Goal: Book appointment/travel/reservation

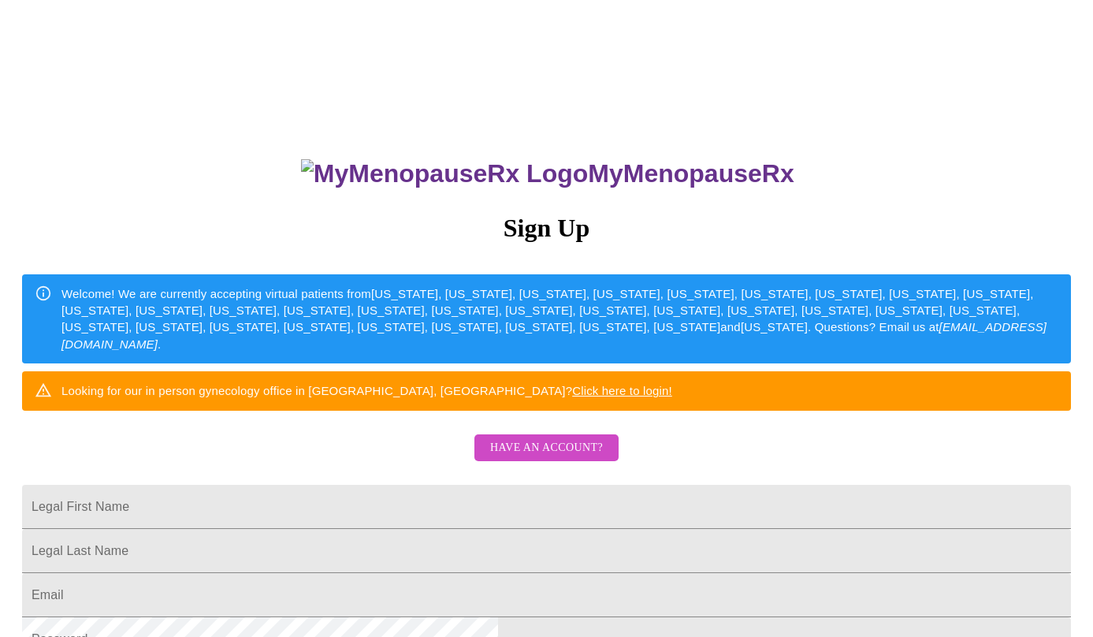
click at [524, 458] on span "Have an account?" at bounding box center [546, 448] width 113 height 20
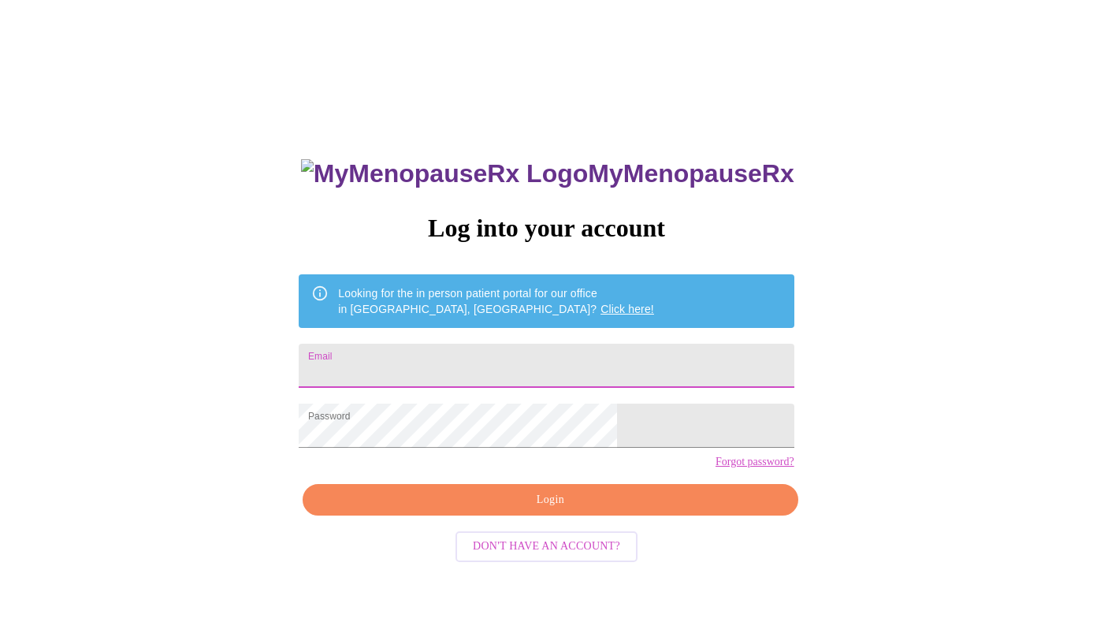
click at [520, 361] on input "Email" at bounding box center [546, 366] width 495 height 44
click at [525, 348] on input "Email" at bounding box center [546, 366] width 495 height 44
type input "elegantp"
type input "[EMAIL_ADDRESS][DOMAIN_NAME]"
click at [500, 510] on span "Login" at bounding box center [550, 500] width 459 height 20
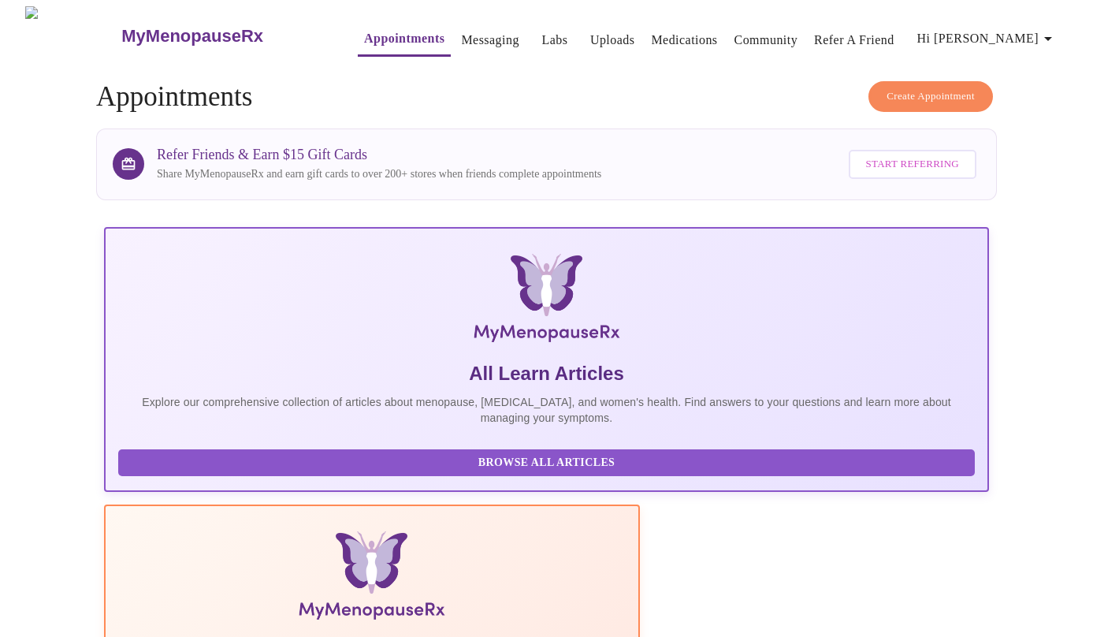
click at [658, 29] on link "Medications" at bounding box center [684, 40] width 66 height 22
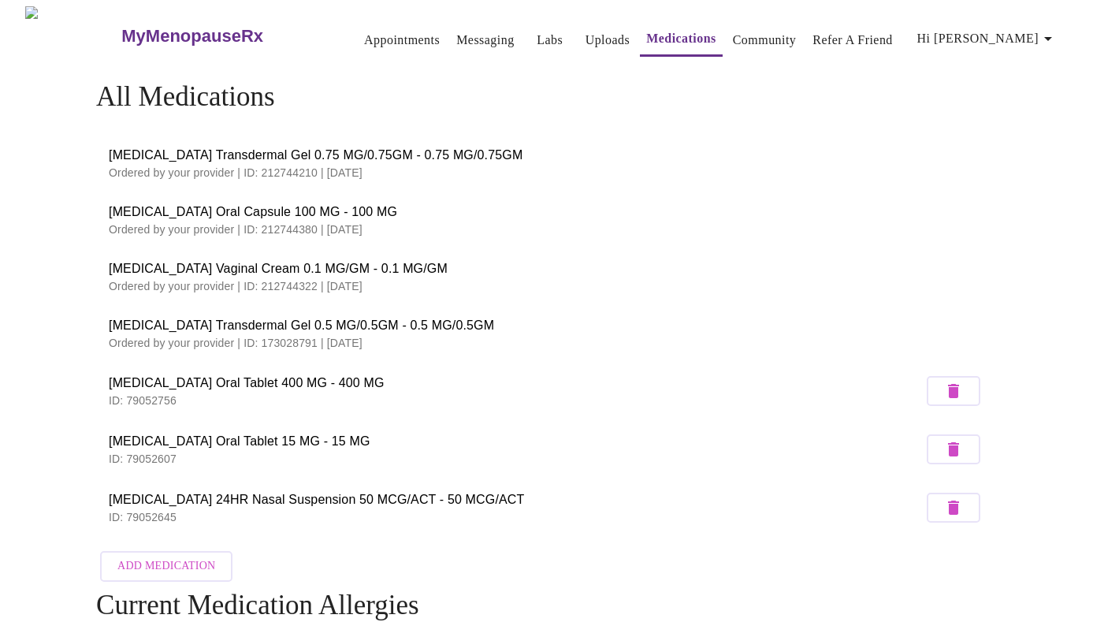
click at [373, 35] on link "Appointments" at bounding box center [402, 40] width 76 height 22
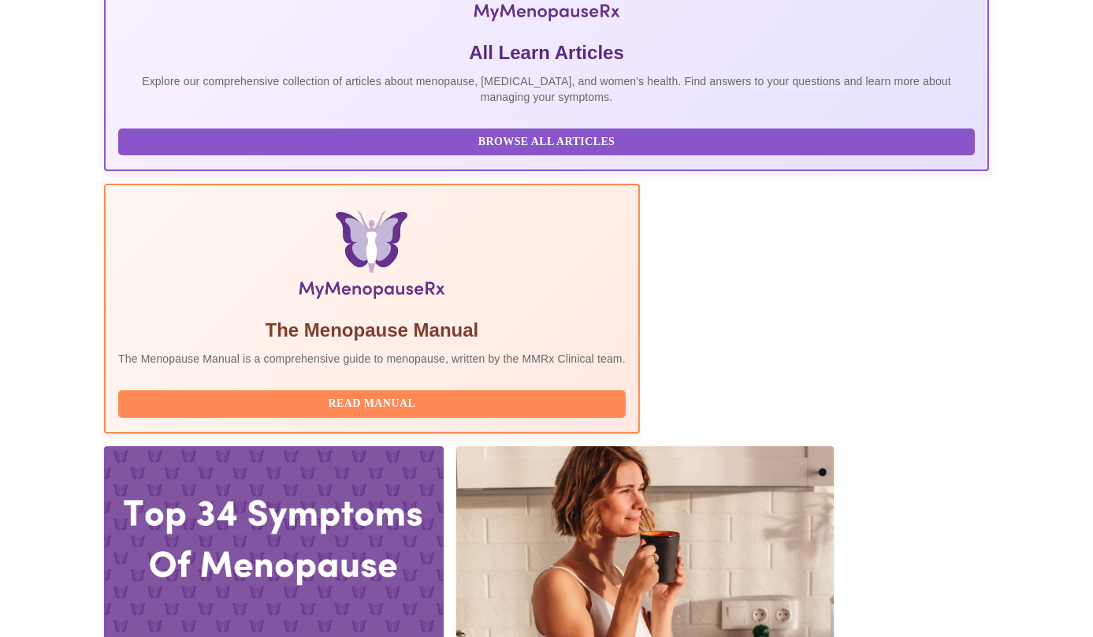
scroll to position [321, 0]
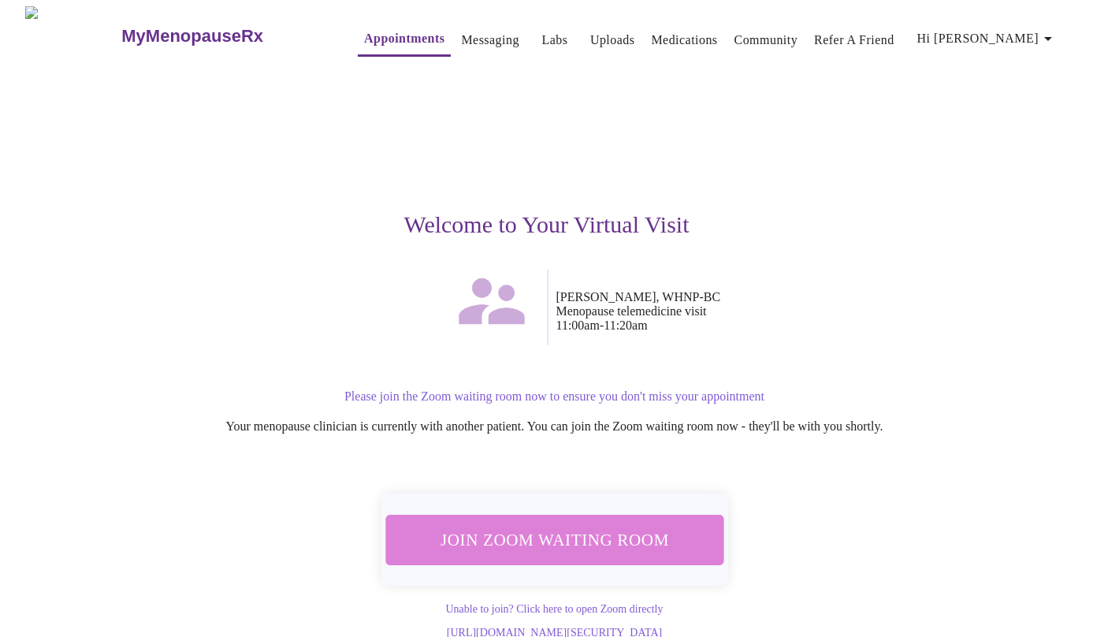
click at [596, 525] on span "Join Zoom Waiting Room" at bounding box center [554, 539] width 296 height 29
